Goal: Transaction & Acquisition: Obtain resource

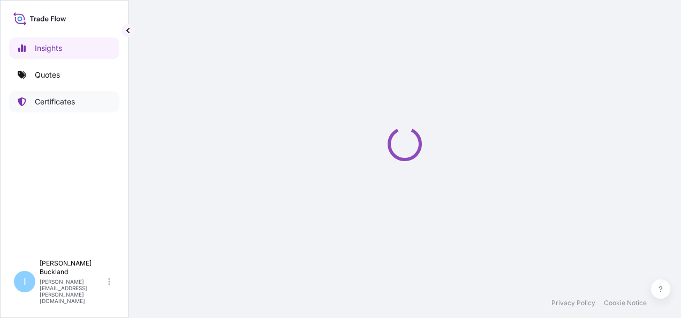
select select "2025"
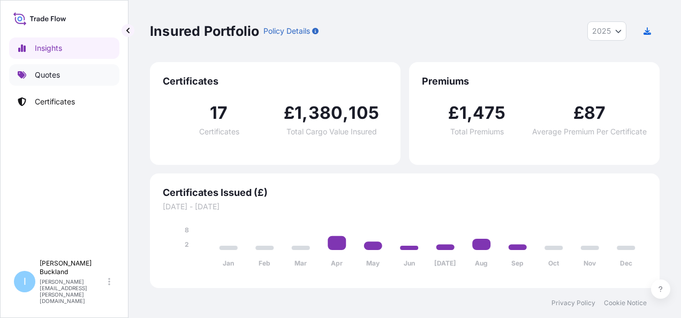
click at [56, 77] on p "Quotes" at bounding box center [47, 75] width 25 height 11
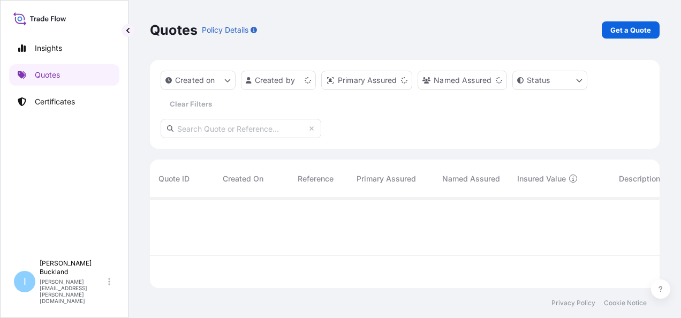
scroll to position [88, 501]
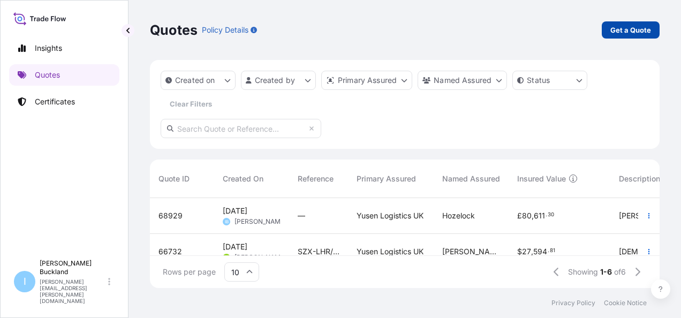
click at [642, 32] on p "Get a Quote" at bounding box center [630, 30] width 41 height 11
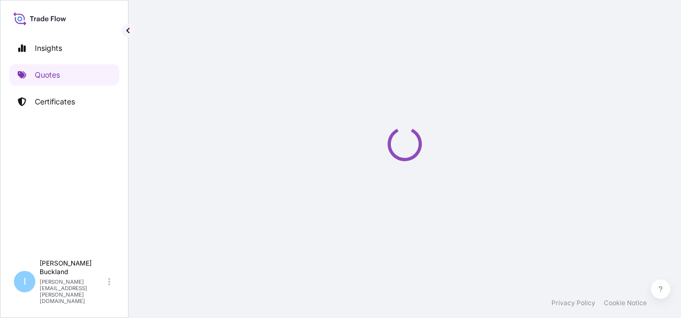
select select "Sea"
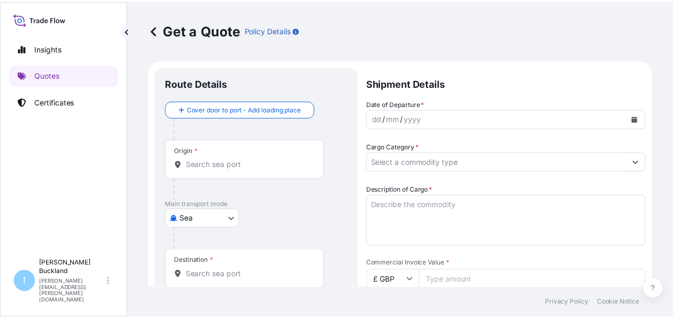
scroll to position [17, 0]
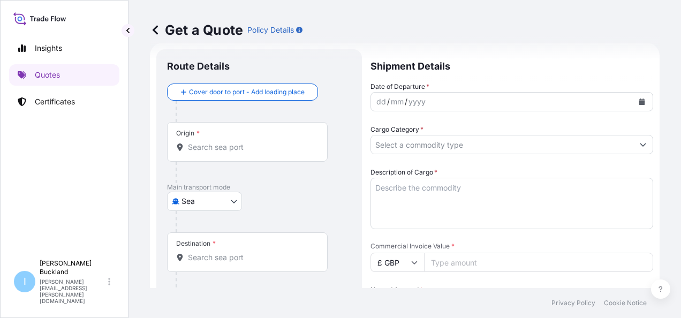
click at [637, 100] on button "Calendar" at bounding box center [641, 101] width 17 height 17
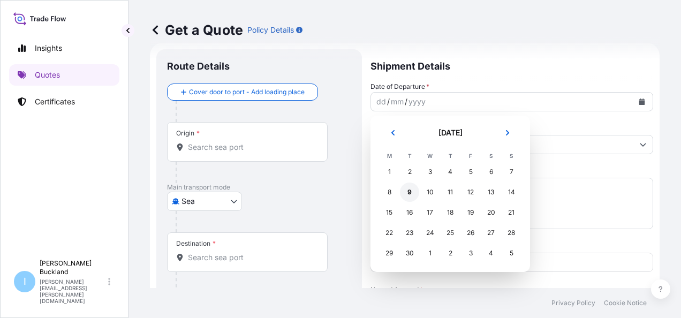
click at [411, 192] on div "9" at bounding box center [409, 191] width 19 height 19
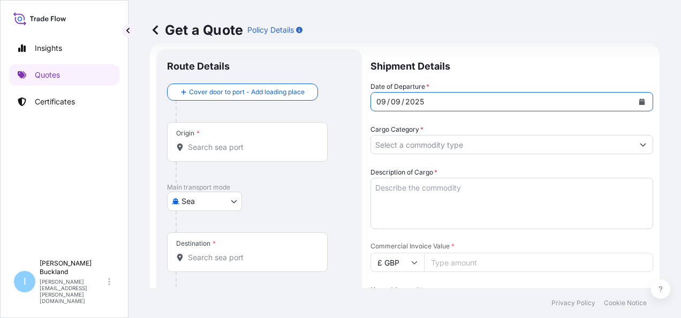
click at [227, 141] on div "Origin *" at bounding box center [247, 142] width 161 height 40
click at [227, 142] on input "Origin *" at bounding box center [251, 147] width 126 height 11
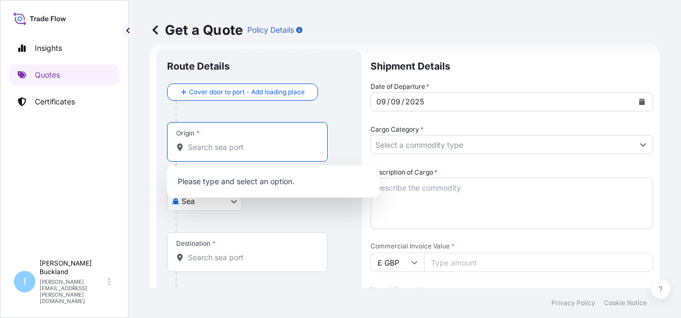
click at [190, 256] on input "Destination *" at bounding box center [251, 257] width 126 height 11
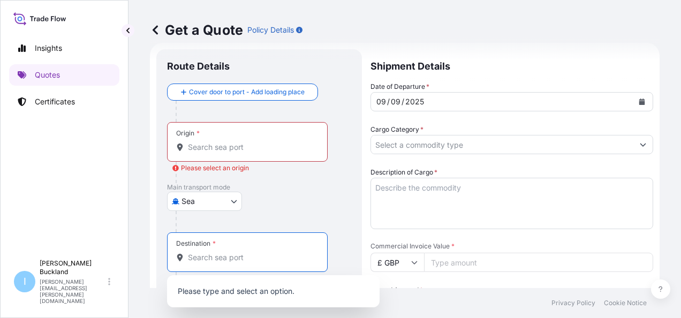
paste input "[GEOGRAPHIC_DATA], [GEOGRAPHIC_DATA]"
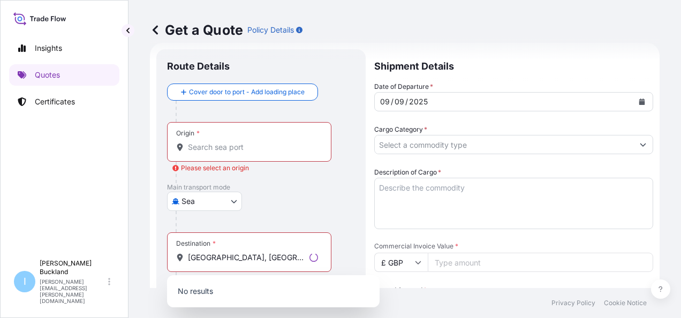
click at [290, 207] on div "Sea Air Exhibition Sea Land" at bounding box center [261, 201] width 188 height 19
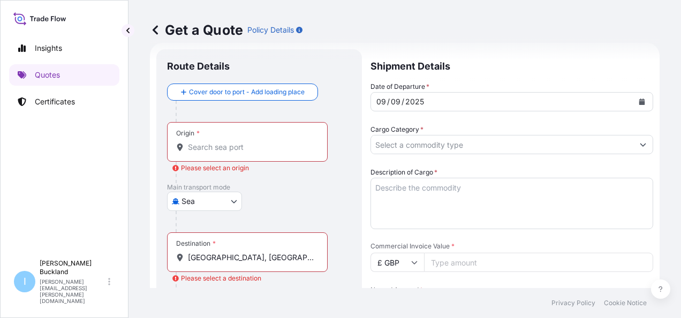
click at [269, 264] on div "Destination * [GEOGRAPHIC_DATA], [GEOGRAPHIC_DATA]" at bounding box center [247, 252] width 161 height 40
click at [269, 263] on input "[GEOGRAPHIC_DATA], [GEOGRAPHIC_DATA]" at bounding box center [251, 257] width 126 height 11
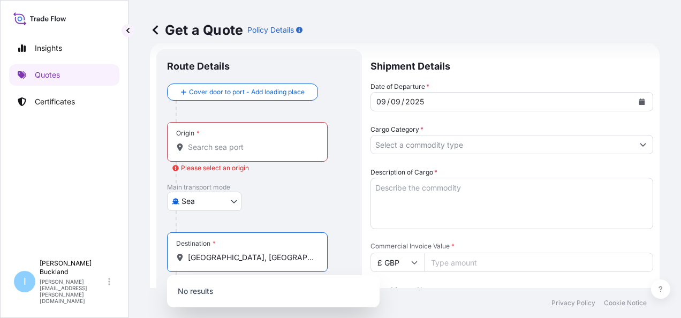
click at [230, 255] on input "[GEOGRAPHIC_DATA], [GEOGRAPHIC_DATA]" at bounding box center [251, 257] width 126 height 11
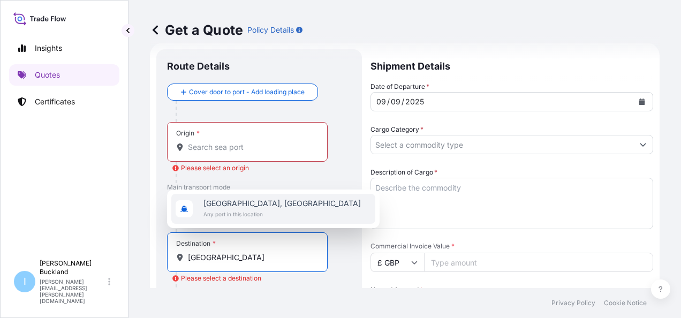
click at [230, 203] on span "[GEOGRAPHIC_DATA], [GEOGRAPHIC_DATA]" at bounding box center [281, 203] width 157 height 11
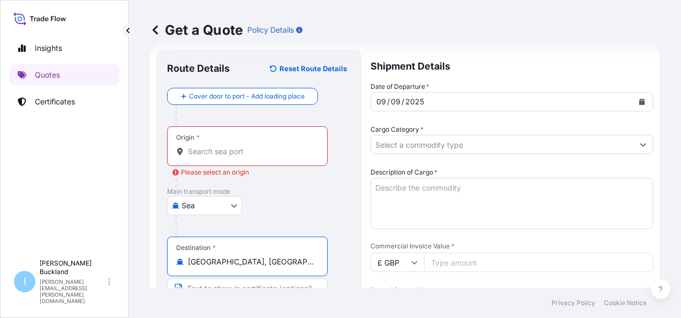
type input "[GEOGRAPHIC_DATA], [GEOGRAPHIC_DATA]"
click at [210, 148] on input "Origin * Please select an origin" at bounding box center [251, 151] width 126 height 11
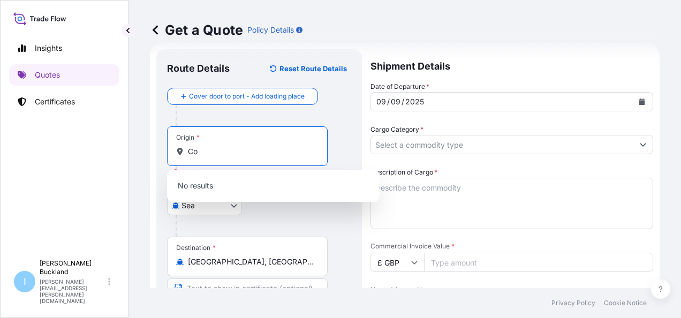
type input "C"
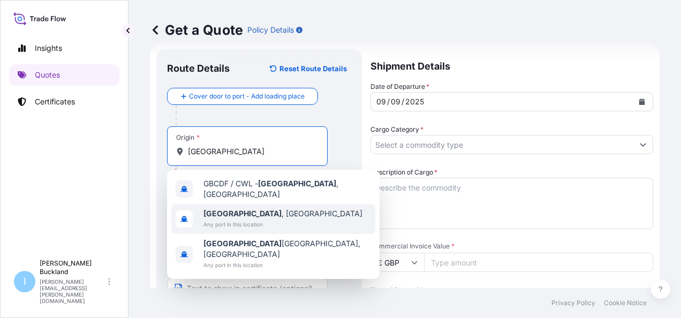
click at [228, 210] on b "[GEOGRAPHIC_DATA]" at bounding box center [242, 213] width 78 height 9
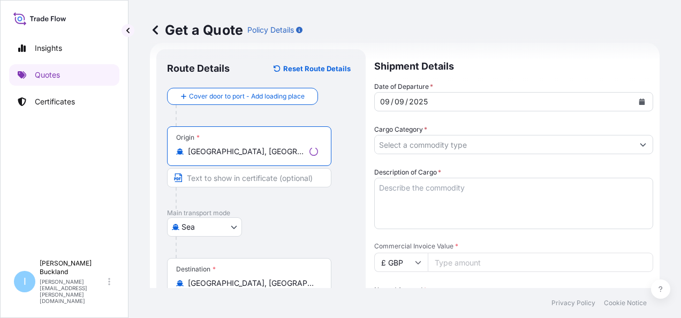
type input "[GEOGRAPHIC_DATA], [GEOGRAPHIC_DATA]"
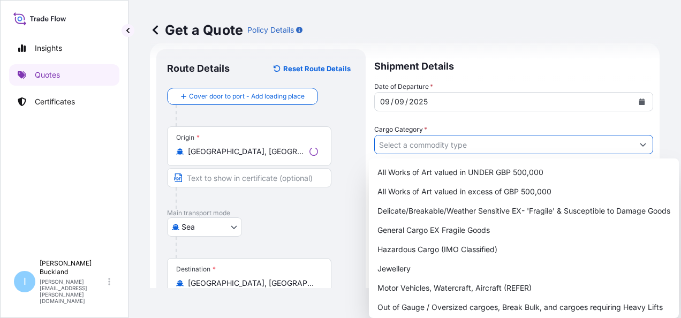
click at [400, 148] on input "Cargo Category *" at bounding box center [504, 144] width 258 height 19
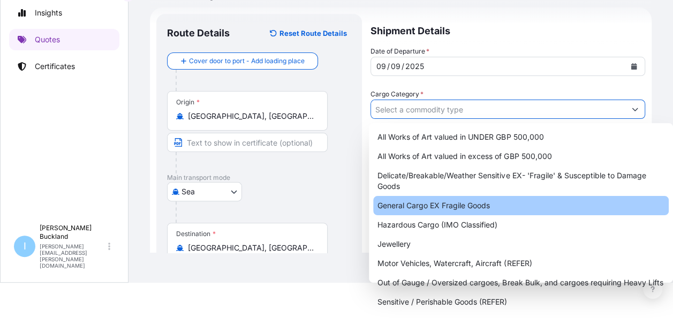
scroll to position [0, 0]
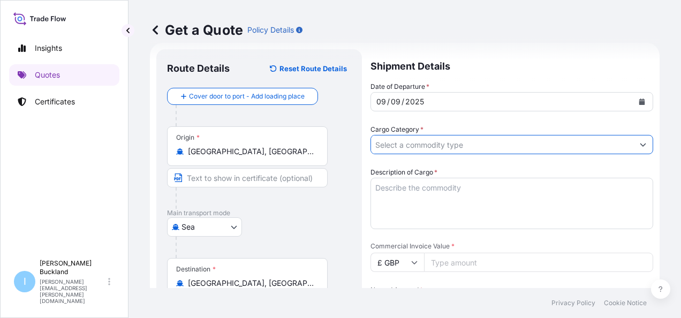
click at [416, 134] on label "Cargo Category *" at bounding box center [396, 129] width 53 height 11
click at [416, 135] on input "Cargo Category *" at bounding box center [502, 144] width 262 height 19
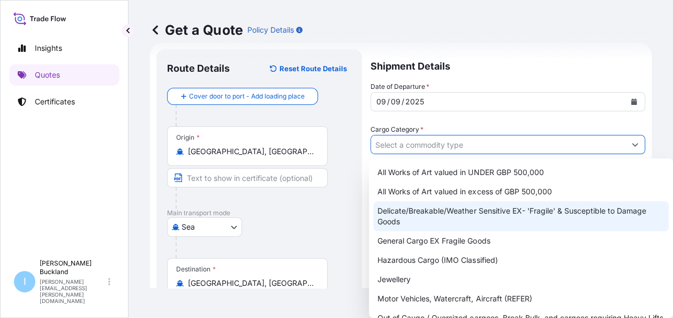
click at [640, 144] on form "Route Details Reset Route Details Cover door to port - Add loading place Place …" at bounding box center [400, 314] width 501 height 542
click at [588, 216] on div "Delicate/Breakable/Weather Sensitive EX- 'Fragile' & Susceptible to Damage Goods" at bounding box center [520, 216] width 295 height 30
type input "Delicate/Breakable/Weather Sensitive EX- 'Fragile' & Susceptible to Damage Goods"
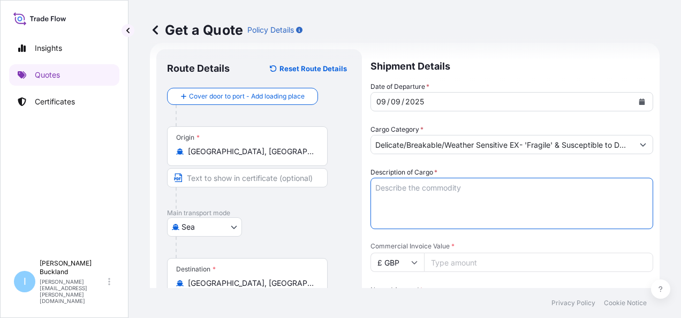
click at [441, 198] on textarea "Description of Cargo *" at bounding box center [511, 203] width 283 height 51
type textarea "concrete canvas"
click at [456, 260] on input "Commercial Invoice Value *" at bounding box center [538, 262] width 229 height 19
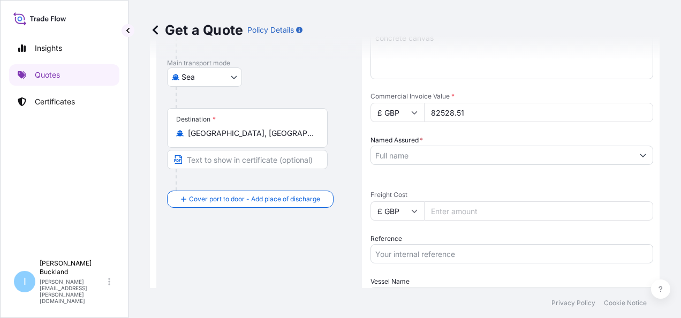
scroll to position [178, 0]
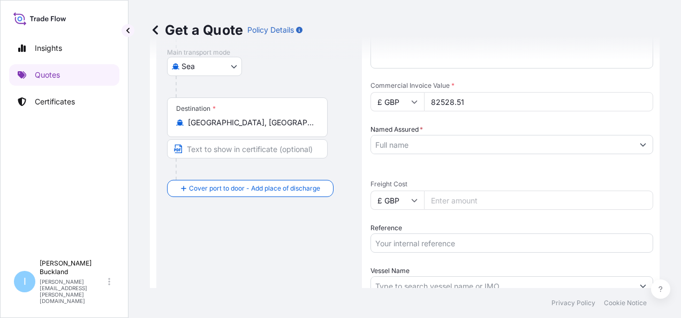
type input "82528.51"
click at [425, 139] on input "Named Assured *" at bounding box center [502, 144] width 262 height 19
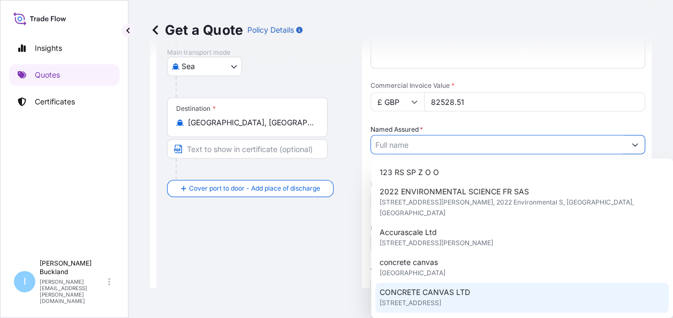
click at [454, 295] on span "CONCRETE CANVAS LTD" at bounding box center [424, 292] width 90 height 11
type input "CONCRETE CANVAS LTD"
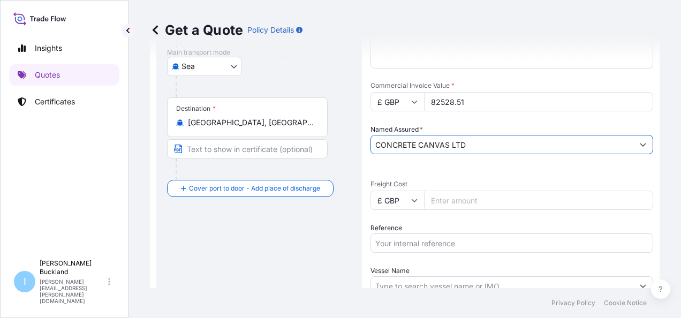
click at [441, 201] on input "Freight Cost" at bounding box center [538, 200] width 229 height 19
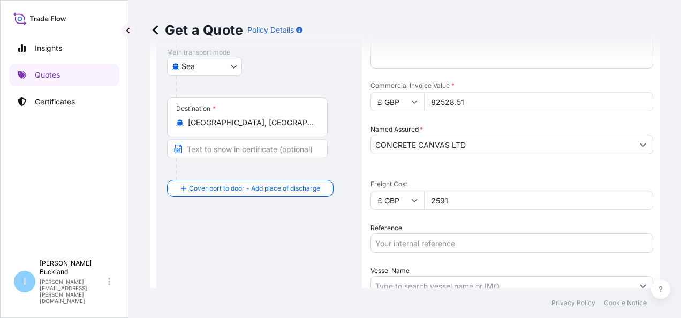
type input "2591"
click at [499, 239] on input "Reference" at bounding box center [511, 242] width 283 height 19
click at [435, 237] on input "Reference" at bounding box center [511, 242] width 283 height 19
type input "Yusen2"
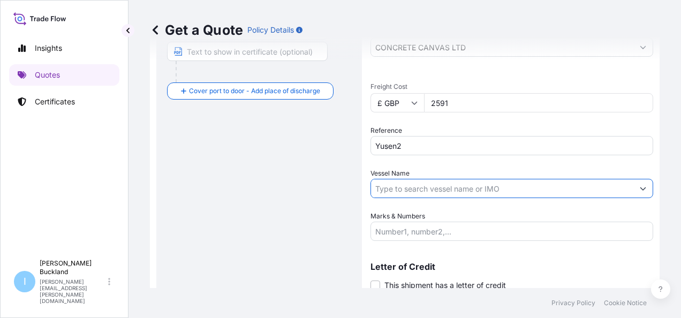
scroll to position [314, 0]
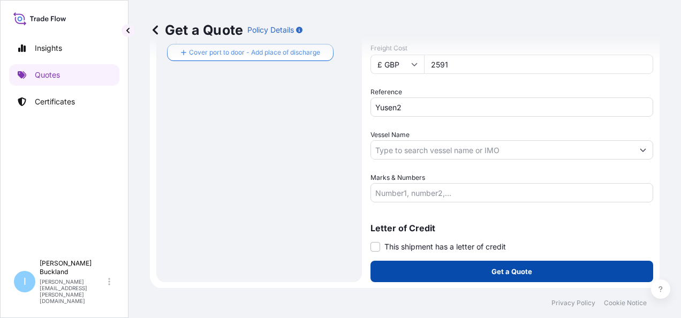
click at [468, 266] on button "Get a Quote" at bounding box center [511, 271] width 283 height 21
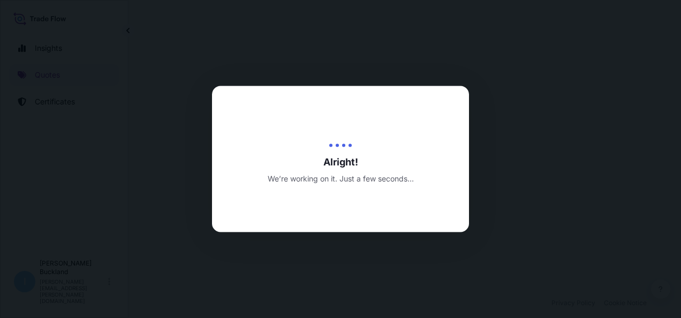
select select "Sea"
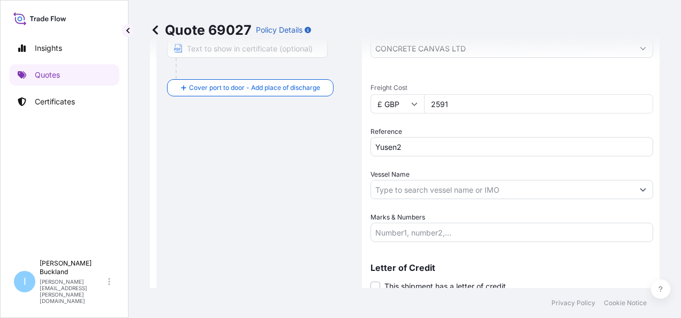
scroll to position [161, 0]
